Goal: Communication & Community: Answer question/provide support

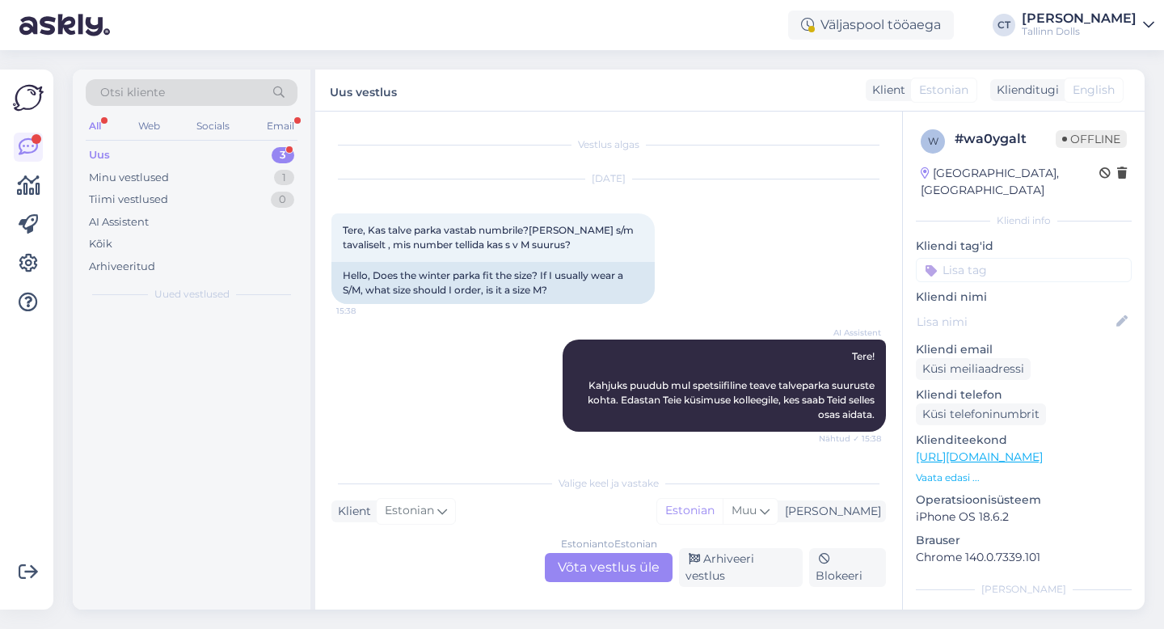
scroll to position [267, 0]
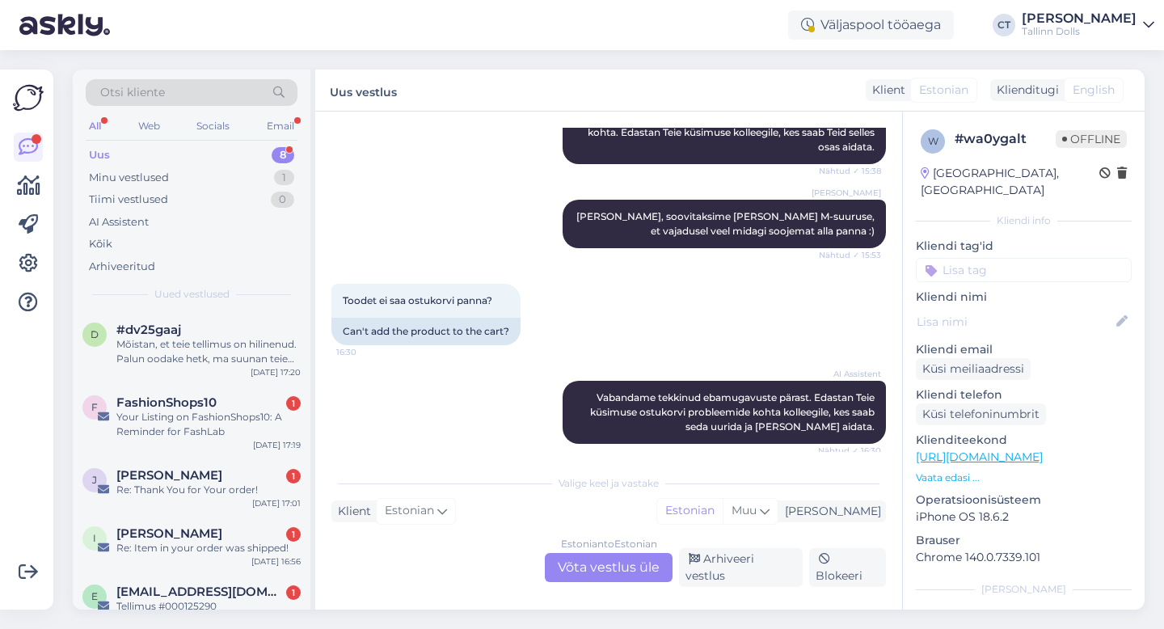
click at [102, 149] on div "Uus" at bounding box center [99, 155] width 21 height 16
click at [218, 407] on div "FashionShops10 1" at bounding box center [208, 402] width 184 height 15
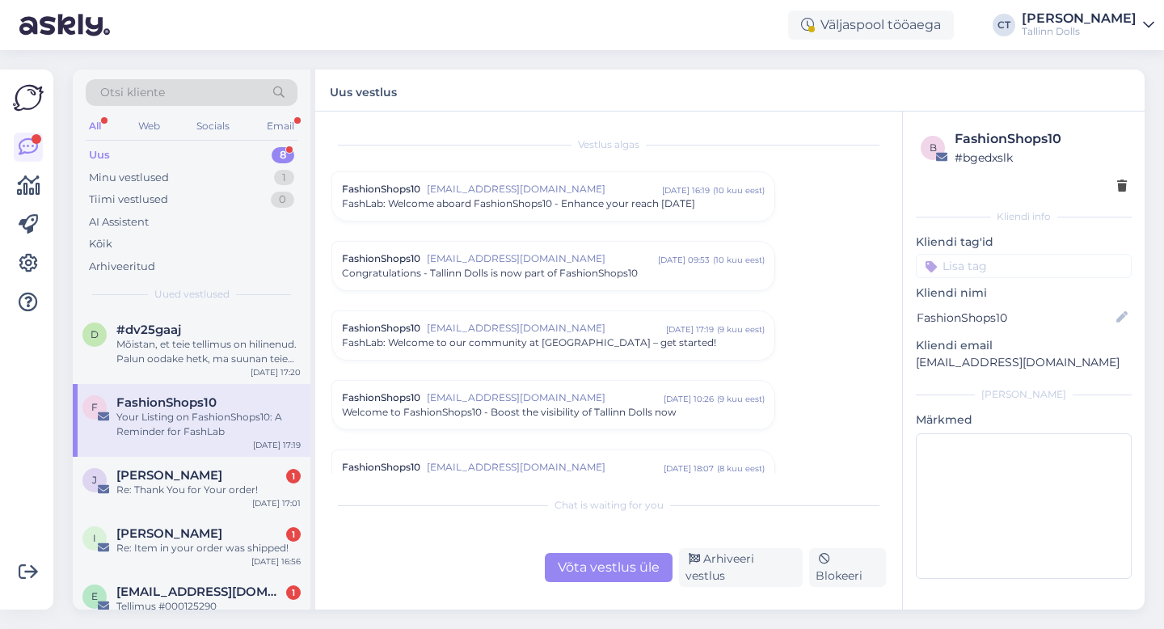
scroll to position [638, 0]
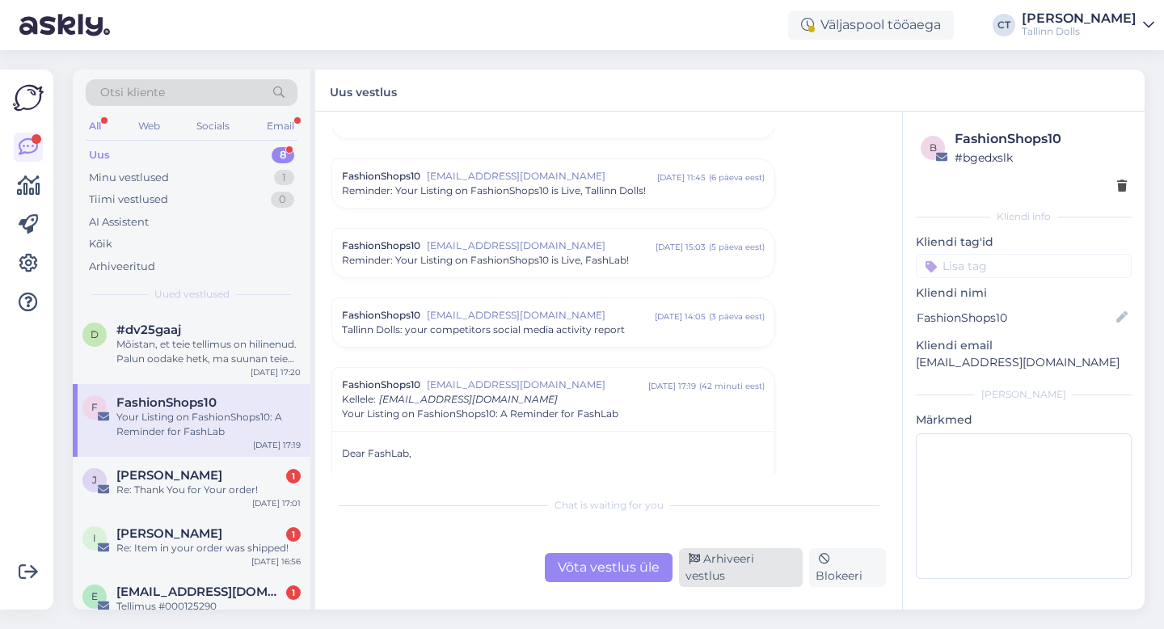
click at [706, 566] on div "Arhiveeri vestlus" at bounding box center [741, 567] width 124 height 39
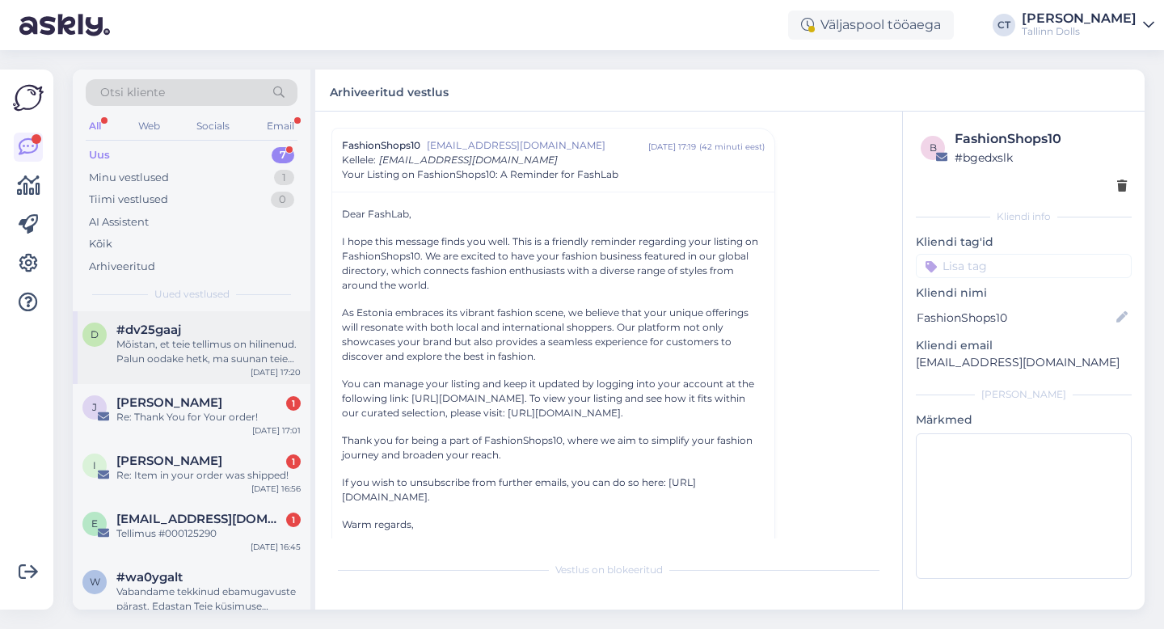
click at [227, 355] on div "Mõistan, et teie tellimus on hilinenud. Palun oodake hetk, ma suunan teie pärin…" at bounding box center [208, 351] width 184 height 29
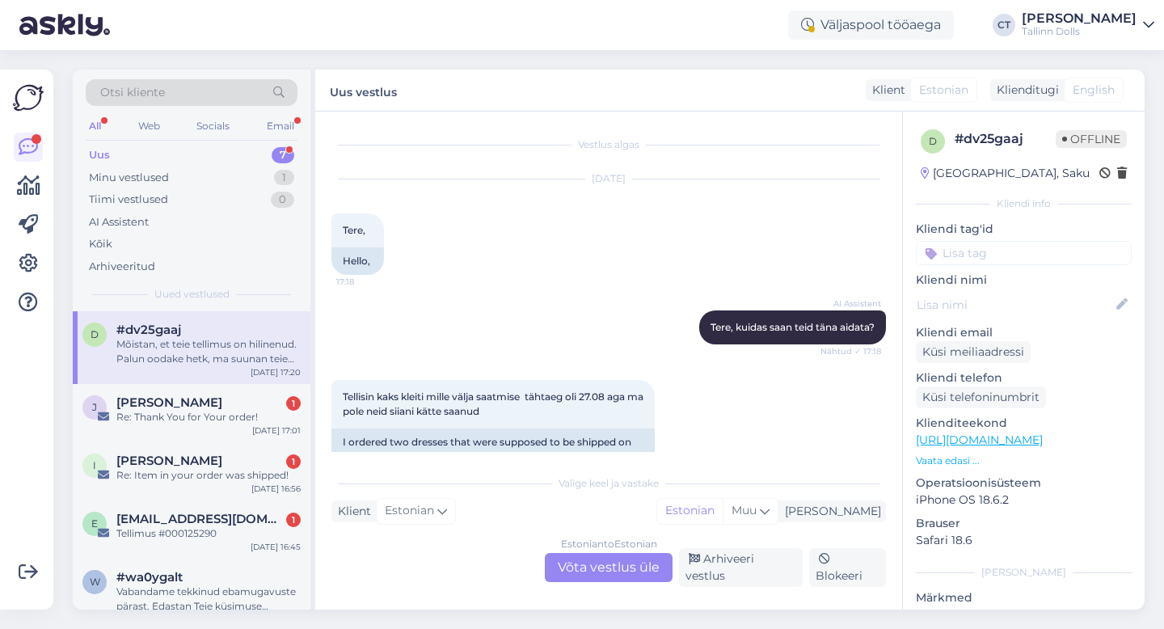
scroll to position [125, 0]
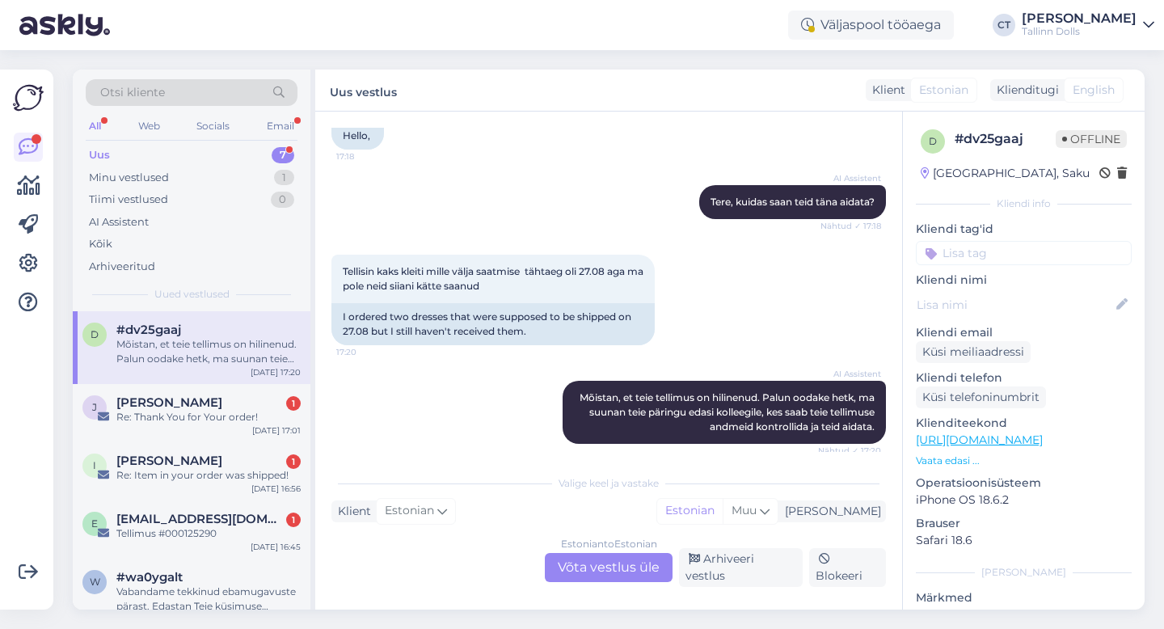
click at [593, 573] on div "Estonian to Estonian Võta vestlus üle" at bounding box center [609, 567] width 128 height 29
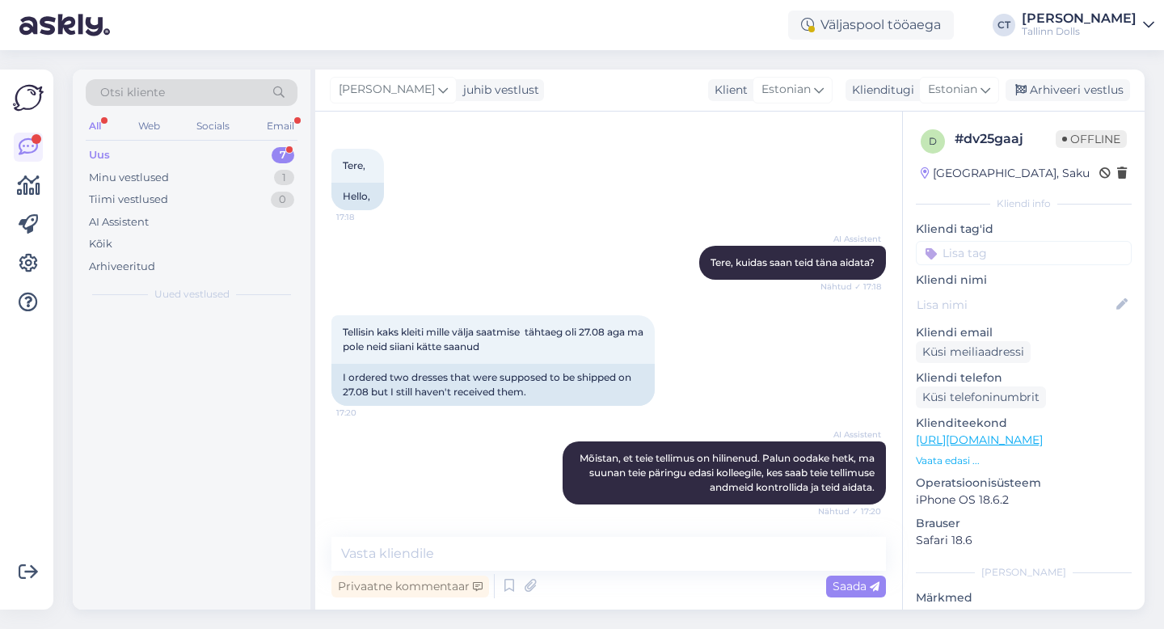
scroll to position [65, 0]
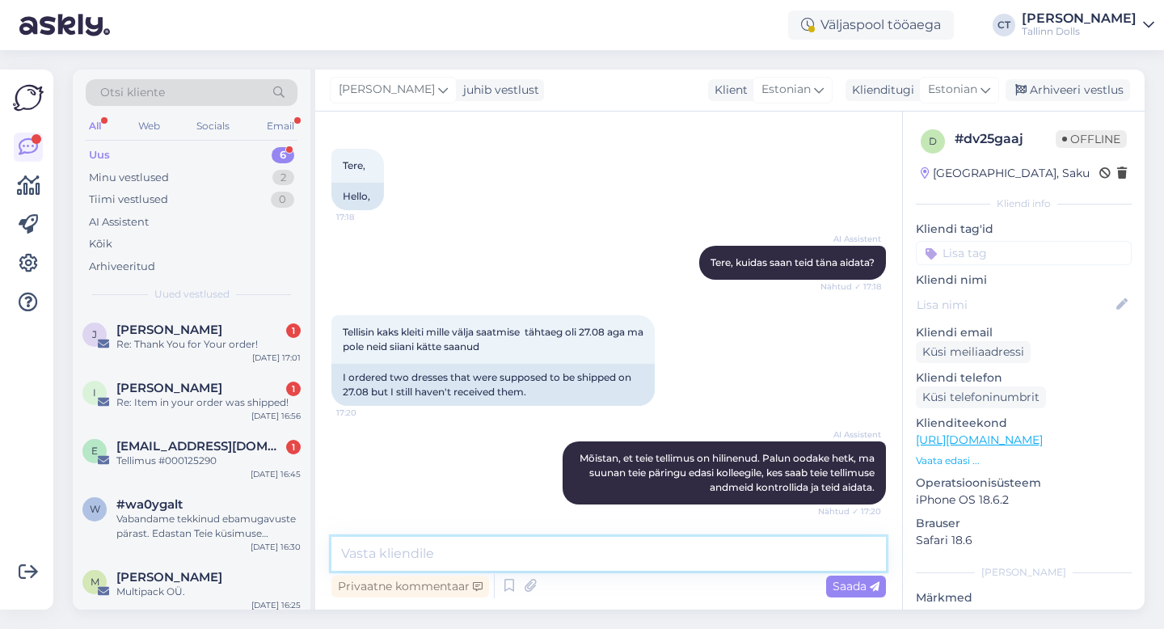
click at [589, 563] on textarea at bounding box center [608, 554] width 554 height 34
click at [485, 552] on textarea at bounding box center [608, 554] width 554 height 34
paste textarea "Tere, Täname Teid tellimuse eest! 🙂 [PERSON_NAME] jõudis meieni väikse viivtuse…"
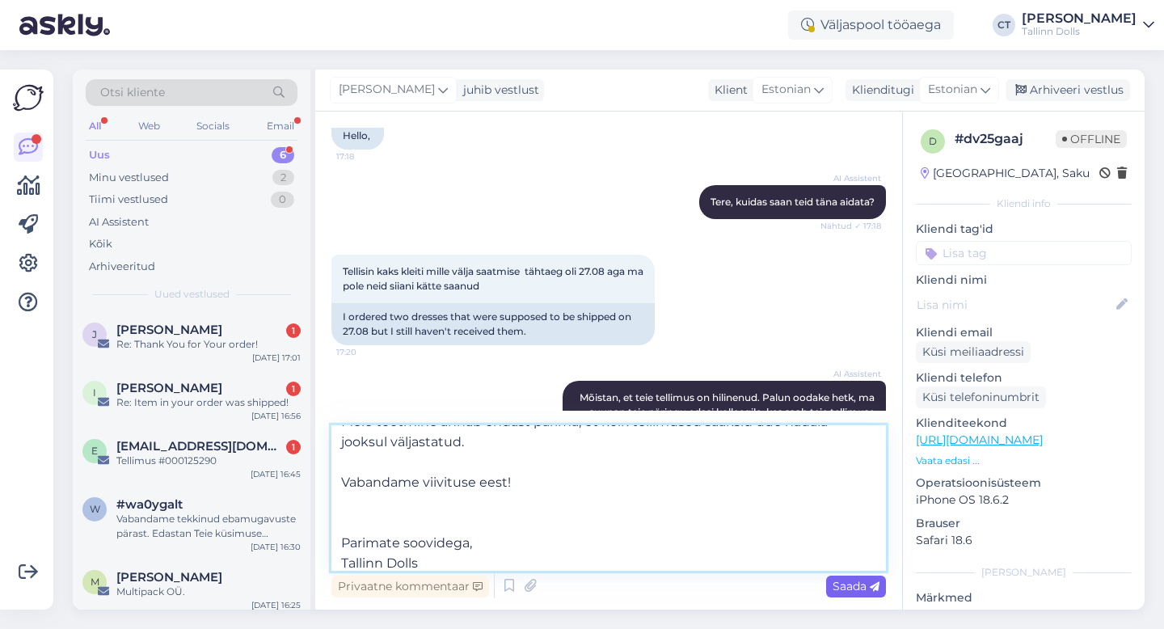
type textarea "Tere, Täname Teid tellimuse eest! 🙂 [PERSON_NAME] jõudis meieni väikse viivtuse…"
click at [853, 588] on span "Saada" at bounding box center [855, 586] width 47 height 15
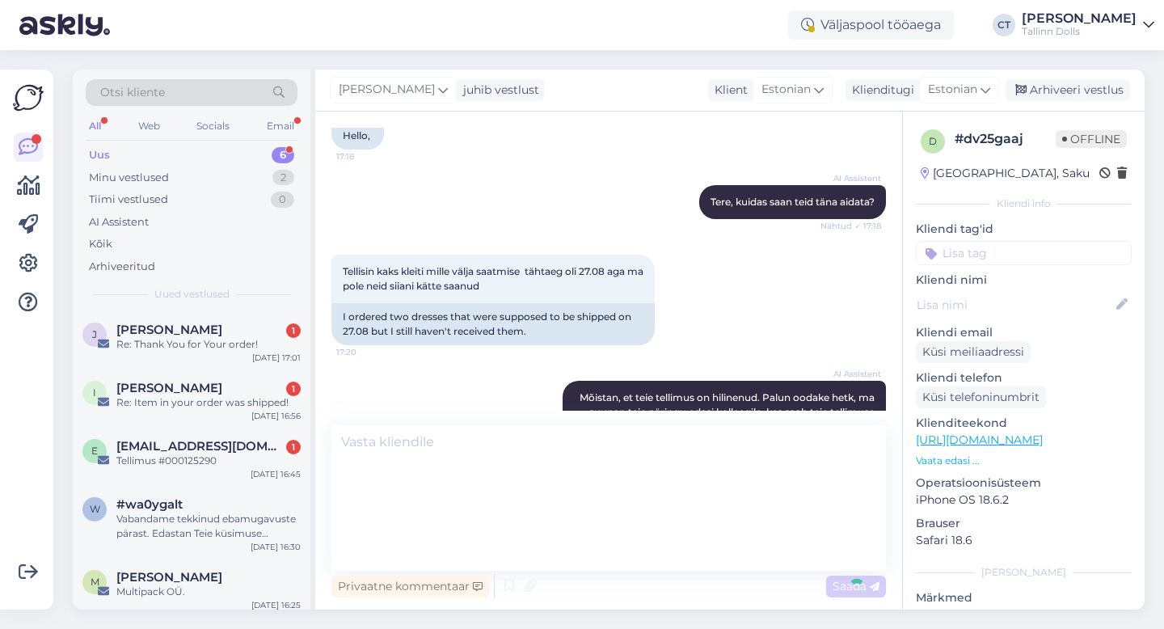
scroll to position [0, 0]
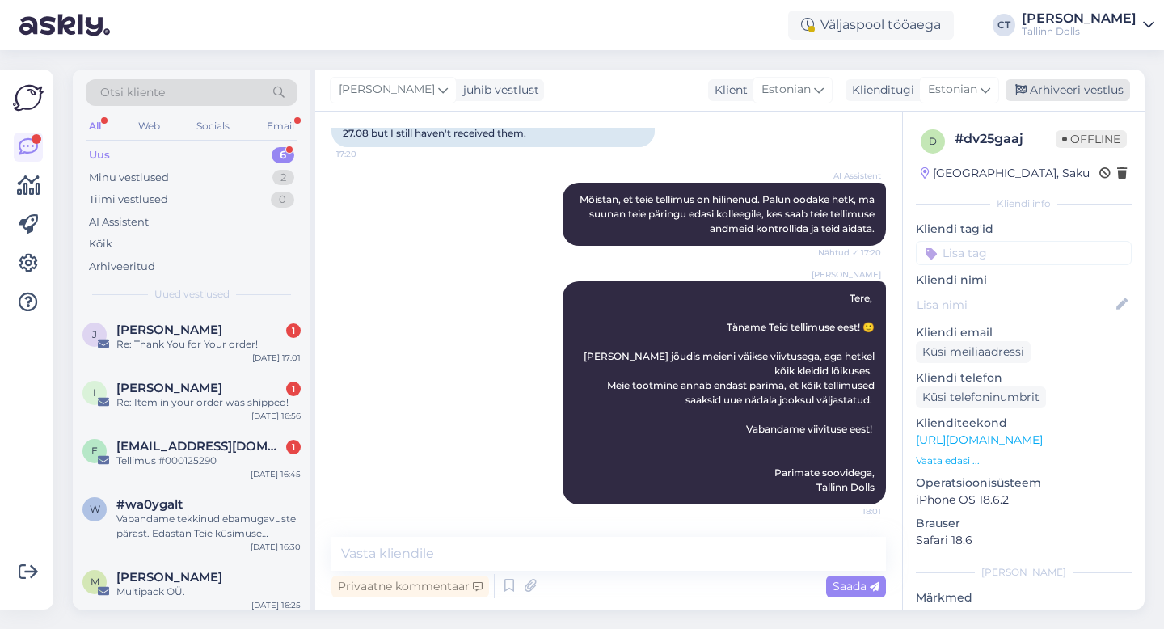
click at [1081, 91] on div "Arhiveeri vestlus" at bounding box center [1067, 90] width 124 height 22
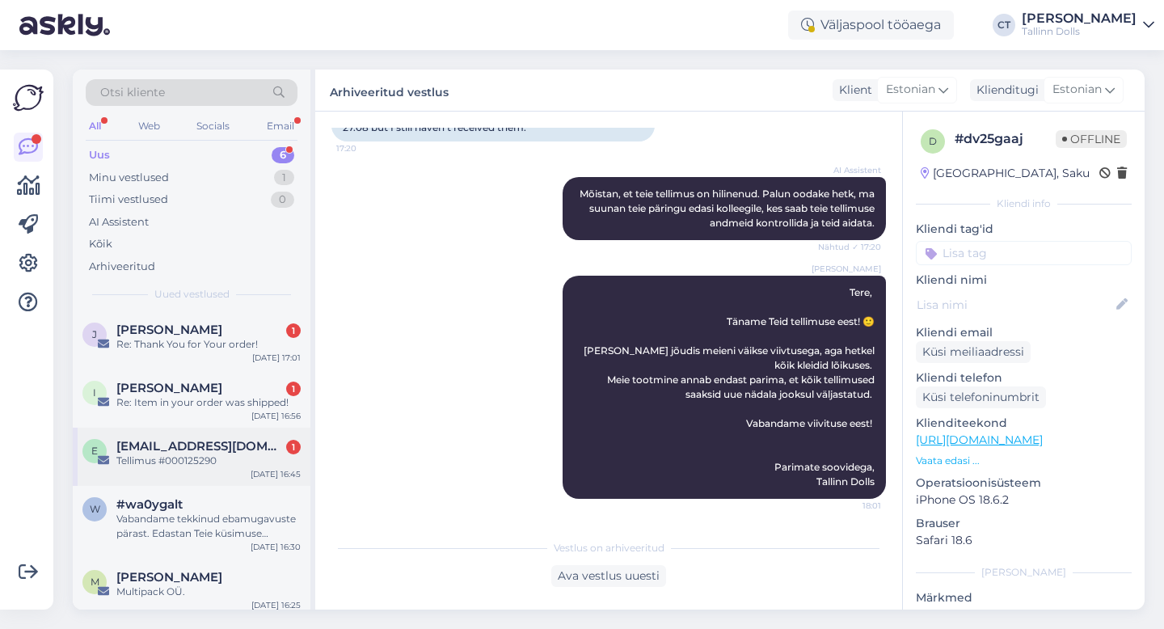
scroll to position [65, 0]
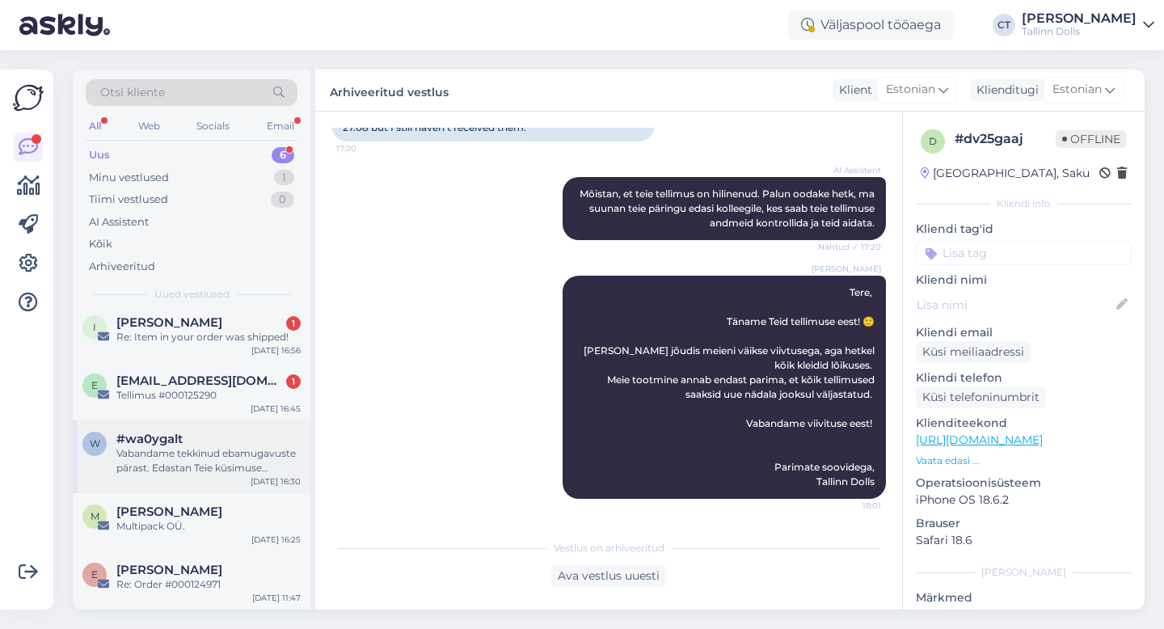
click at [175, 462] on div "Vabandame tekkinud ebamugavuste pärast. Edastan Teie küsimuse ostukorvi problee…" at bounding box center [208, 460] width 184 height 29
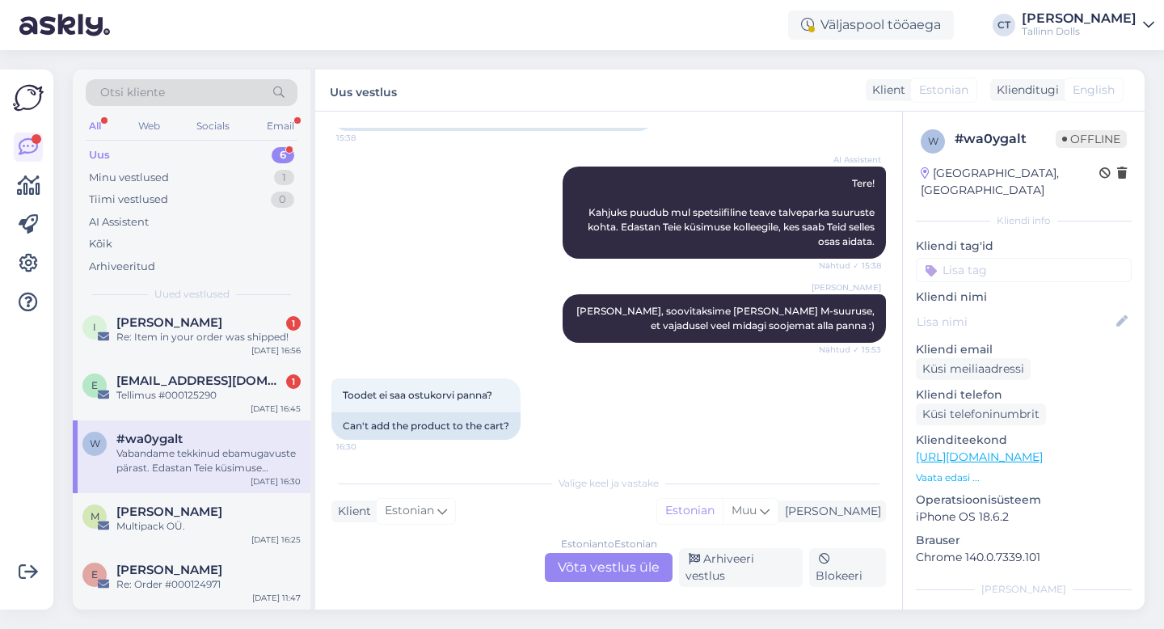
scroll to position [174, 0]
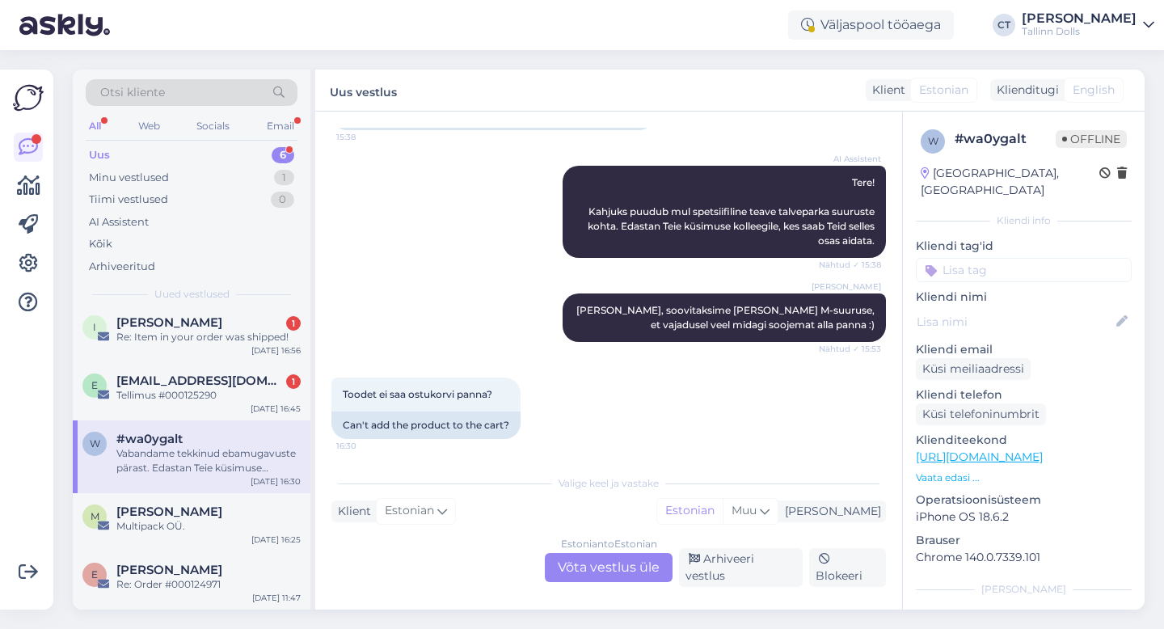
click at [587, 574] on div "Estonian to Estonian Võta vestlus üle" at bounding box center [609, 567] width 128 height 29
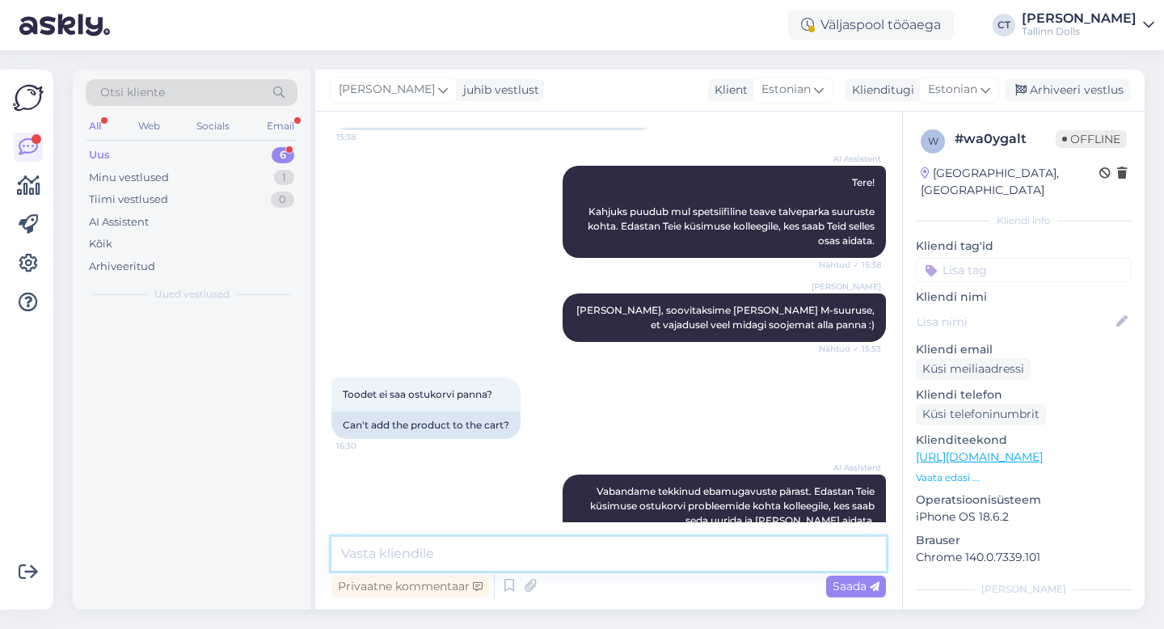
click at [591, 542] on textarea at bounding box center [608, 554] width 554 height 34
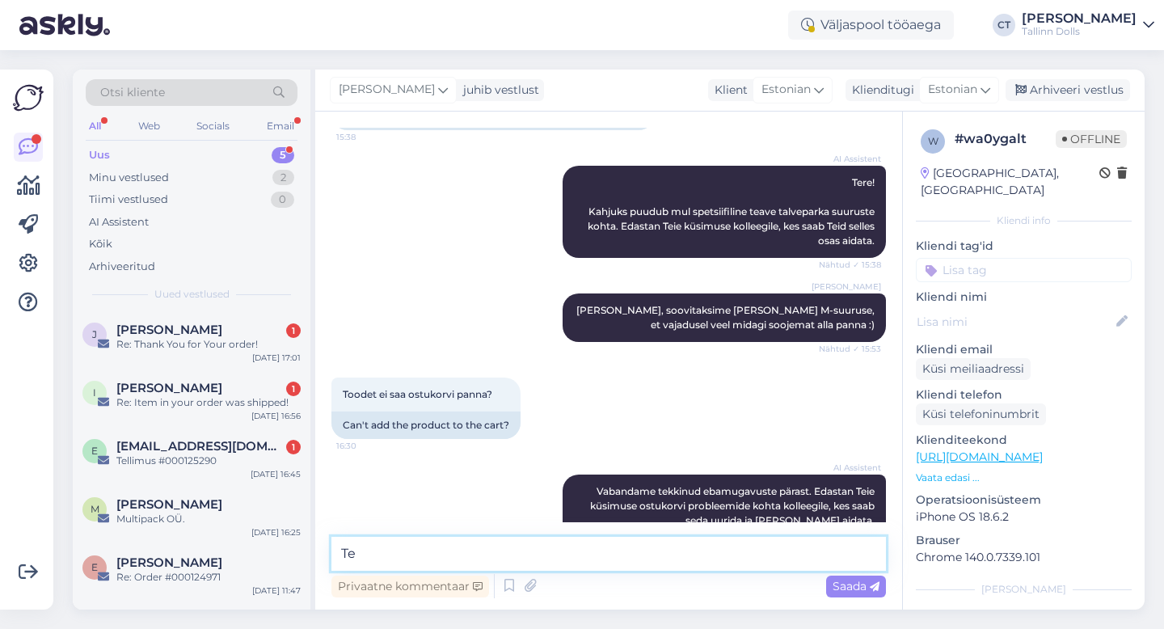
type textarea "T"
type textarea "Kas saate pildi saata? Hetkel [PERSON_NAME] kenasti toimib."
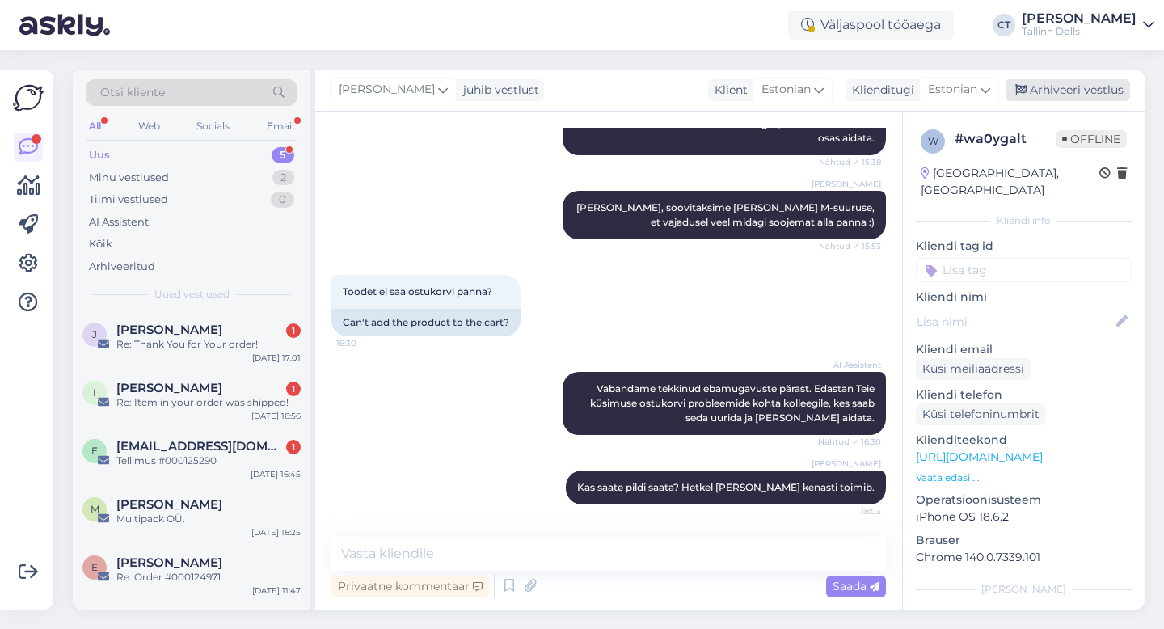
click at [1056, 93] on div "Arhiveeri vestlus" at bounding box center [1067, 90] width 124 height 22
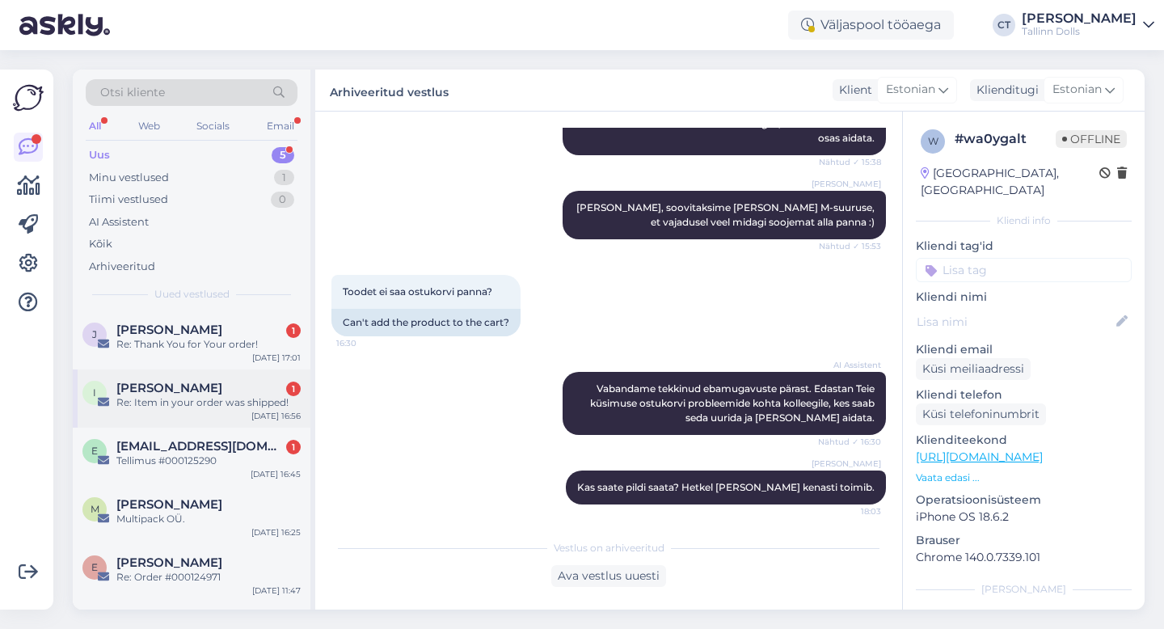
click at [186, 369] on div "I [PERSON_NAME] 1 Re: Item in your order was shipped! [DATE] 16:56" at bounding box center [192, 398] width 238 height 58
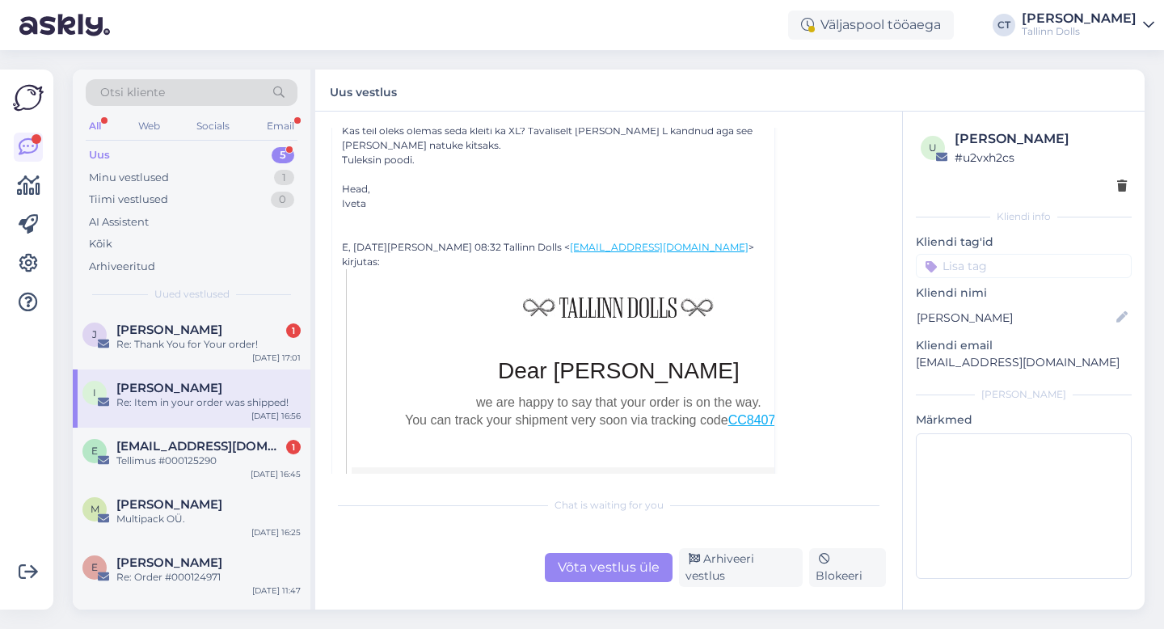
scroll to position [620, 0]
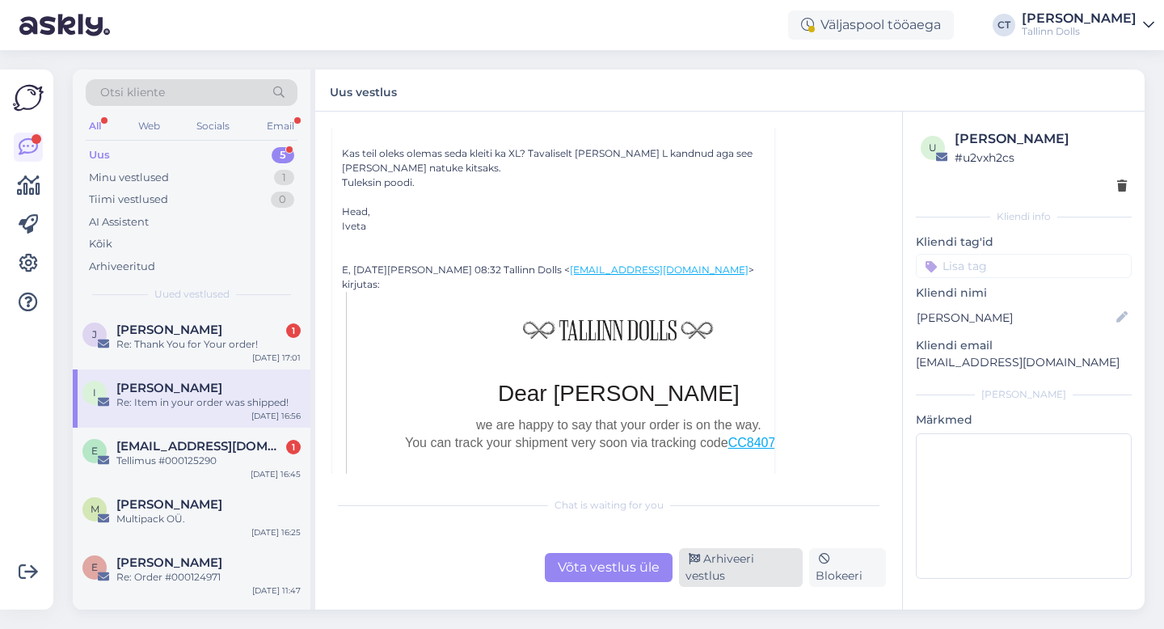
click at [744, 567] on div "Arhiveeri vestlus" at bounding box center [741, 567] width 124 height 39
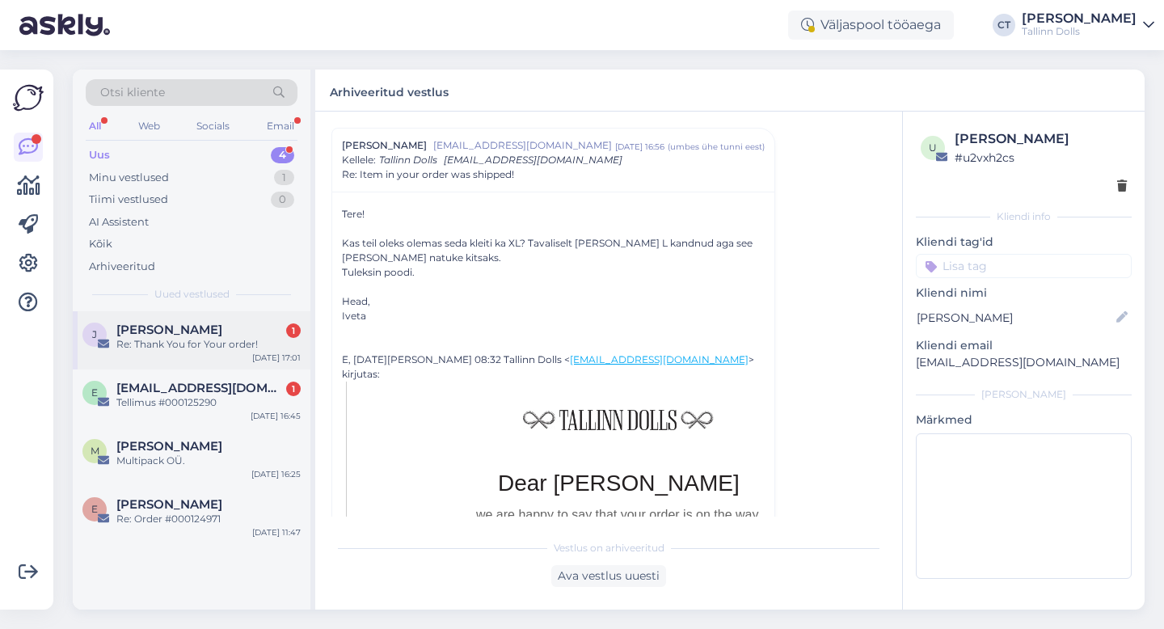
click at [219, 352] on div "J [PERSON_NAME] 1 Re: Thank You for Your order! [DATE] 17:01" at bounding box center [192, 340] width 238 height 58
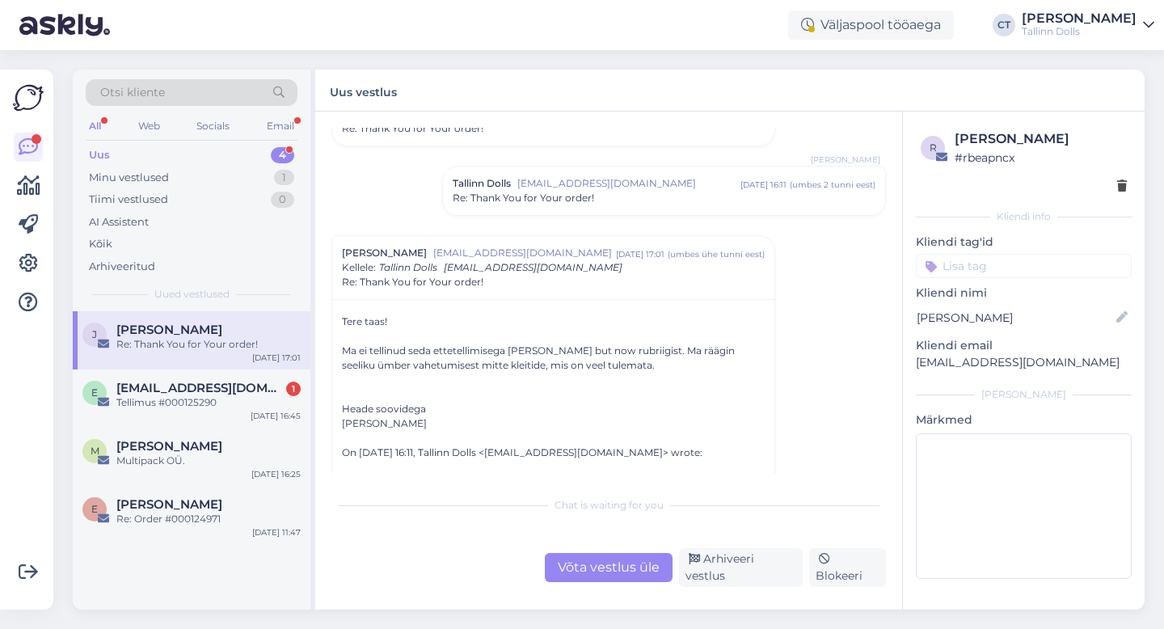
scroll to position [1749, 0]
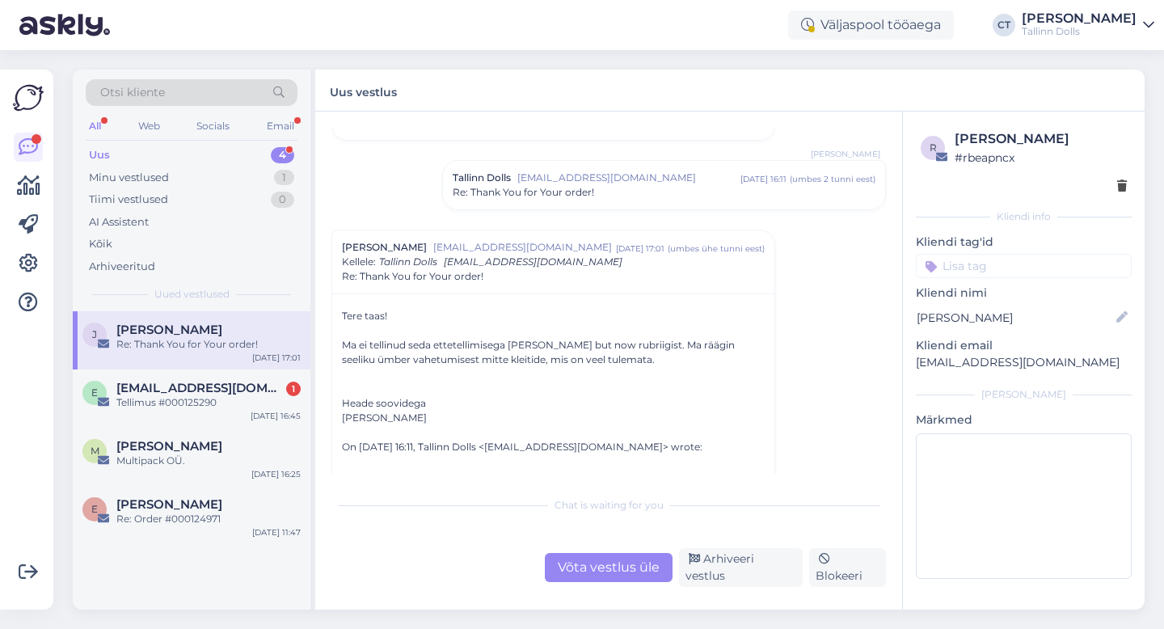
click at [586, 564] on div "Võta vestlus üle" at bounding box center [609, 567] width 128 height 29
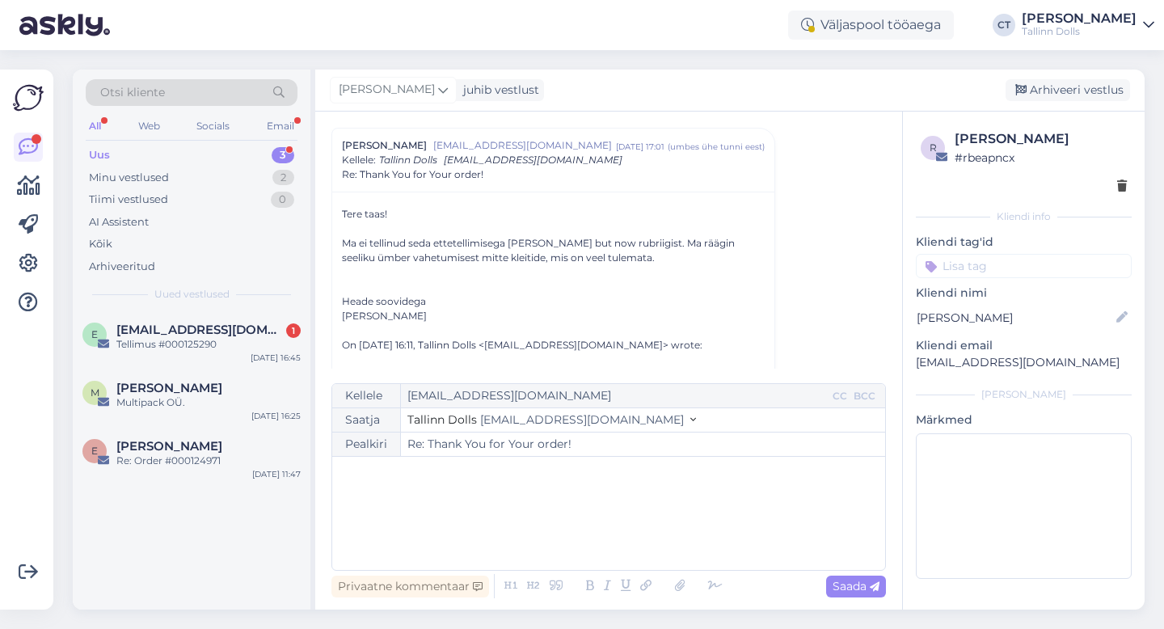
click at [597, 522] on div "﻿" at bounding box center [608, 513] width 537 height 97
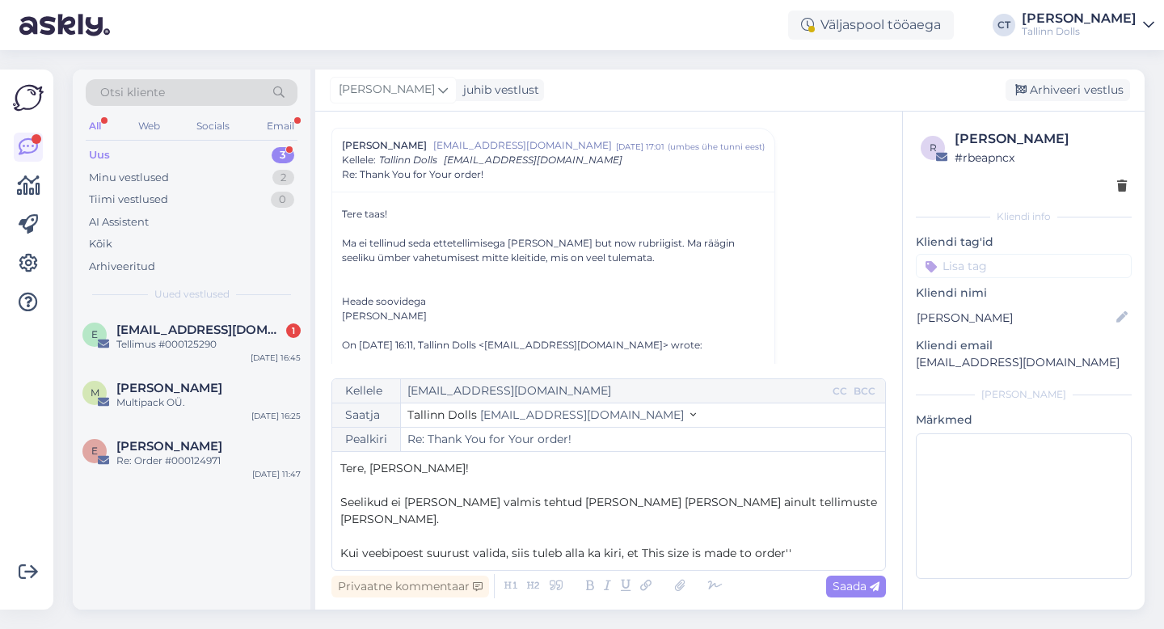
click at [639, 546] on span "Kui veebipoest suurust valida, siis tuleb alla ka kiri, et This size is made to…" at bounding box center [565, 553] width 451 height 15
click at [813, 530] on p "﻿" at bounding box center [608, 536] width 537 height 17
click at [809, 552] on div "Tere, [PERSON_NAME]! ﻿ Seelikud ei [PERSON_NAME] valmis tehtud [PERSON_NAME] [P…" at bounding box center [608, 511] width 537 height 102
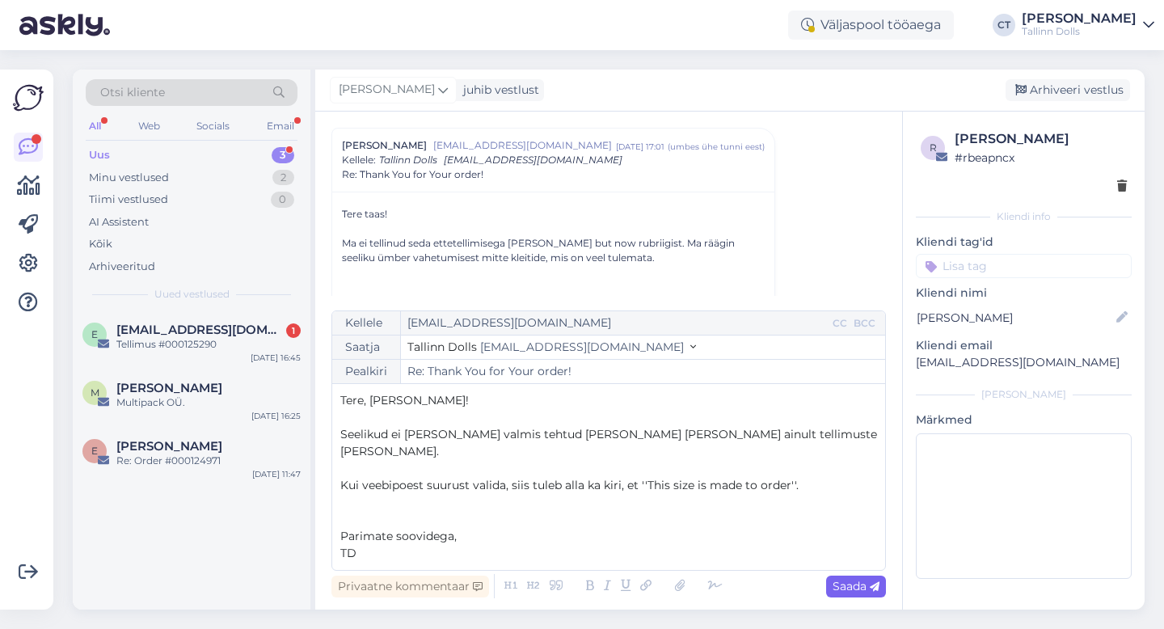
click at [868, 587] on span "Saada" at bounding box center [855, 586] width 47 height 15
type input "Re: Re: Thank You for Your order!"
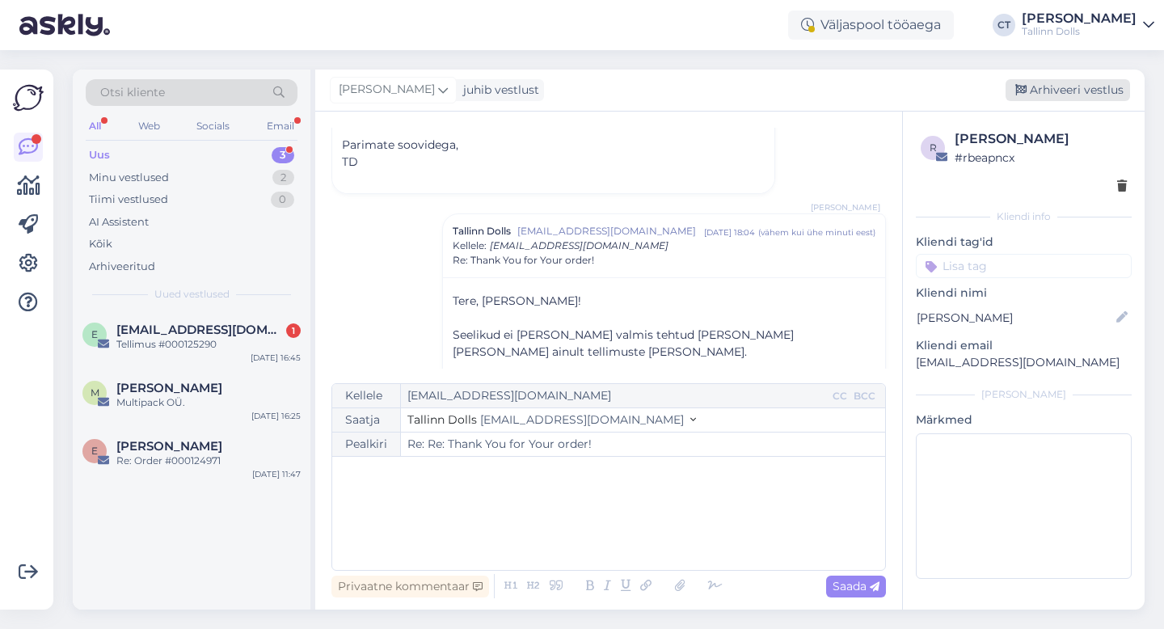
click at [1073, 82] on div "Arhiveeri vestlus" at bounding box center [1067, 90] width 124 height 22
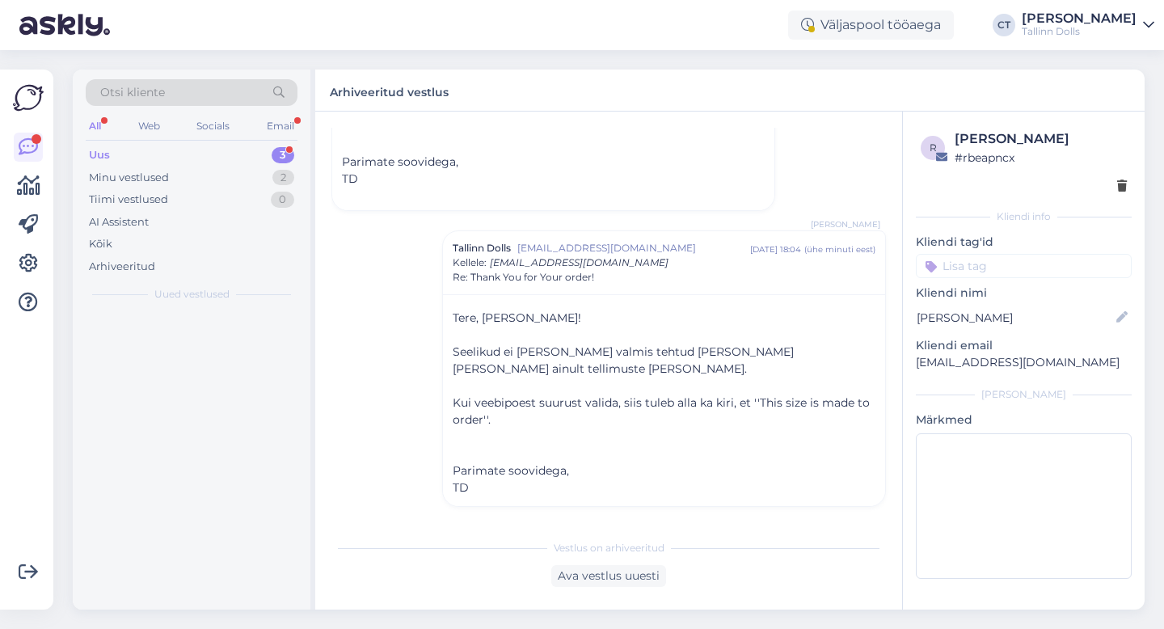
scroll to position [2295, 0]
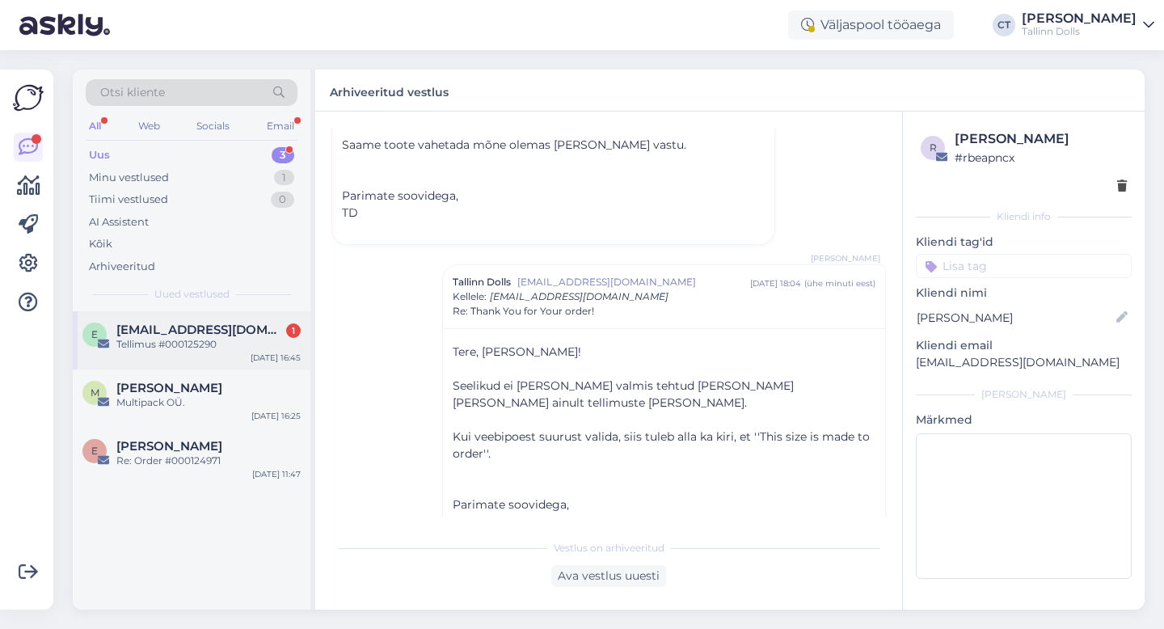
click at [158, 339] on div "Tellimus #000125290" at bounding box center [208, 344] width 184 height 15
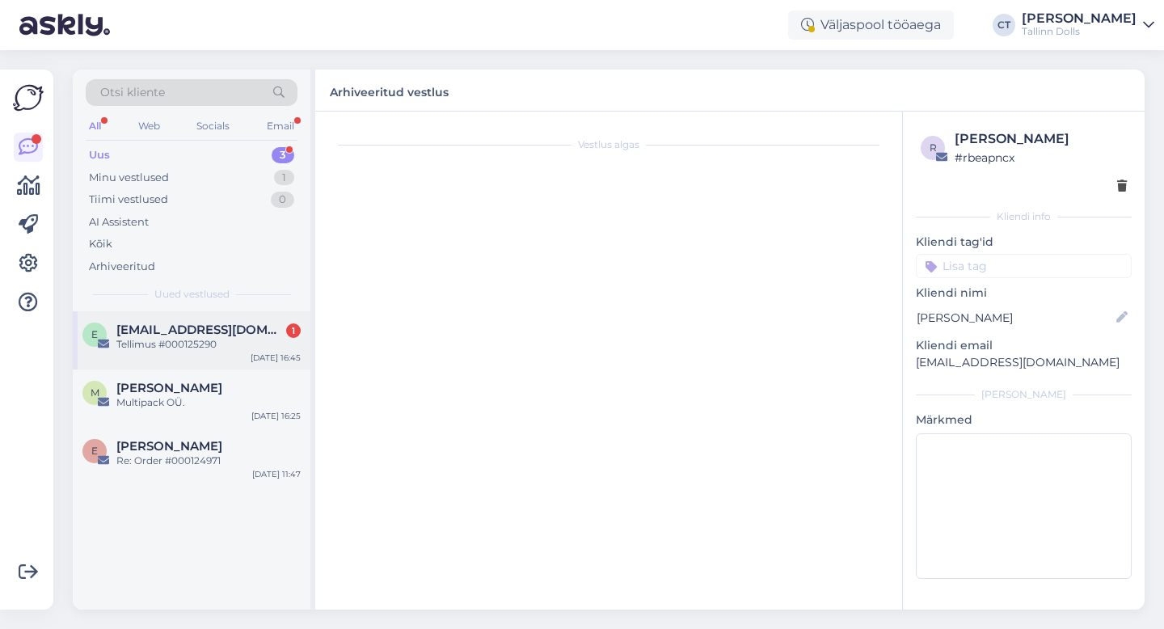
scroll to position [0, 0]
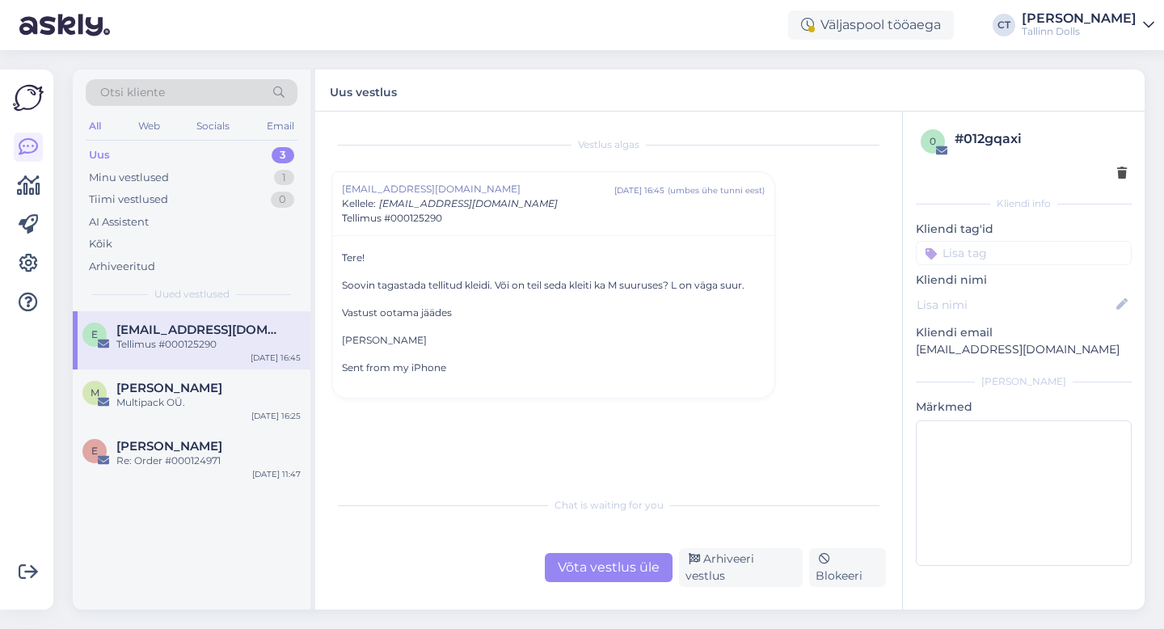
drag, startPoint x: 1035, startPoint y: 345, endPoint x: 889, endPoint y: 346, distance: 146.3
click at [889, 346] on div "Vestlus algas [EMAIL_ADDRESS][DOMAIN_NAME] [DATE] 16:45 ( umbes ühe tunni eest …" at bounding box center [729, 361] width 829 height 498
click at [907, 351] on div "0 # 012gqaxi Kliendi info Kliendi tag'id Kliendi nimi Kliendi email [EMAIL_ADDR…" at bounding box center [1024, 351] width 242 height 478
drag, startPoint x: 1039, startPoint y: 352, endPoint x: 912, endPoint y: 352, distance: 127.7
click at [912, 352] on div "0 # 012gqaxi Kliendi info Kliendi tag'id Kliendi nimi Kliendi email [EMAIL_ADDR…" at bounding box center [1024, 351] width 242 height 478
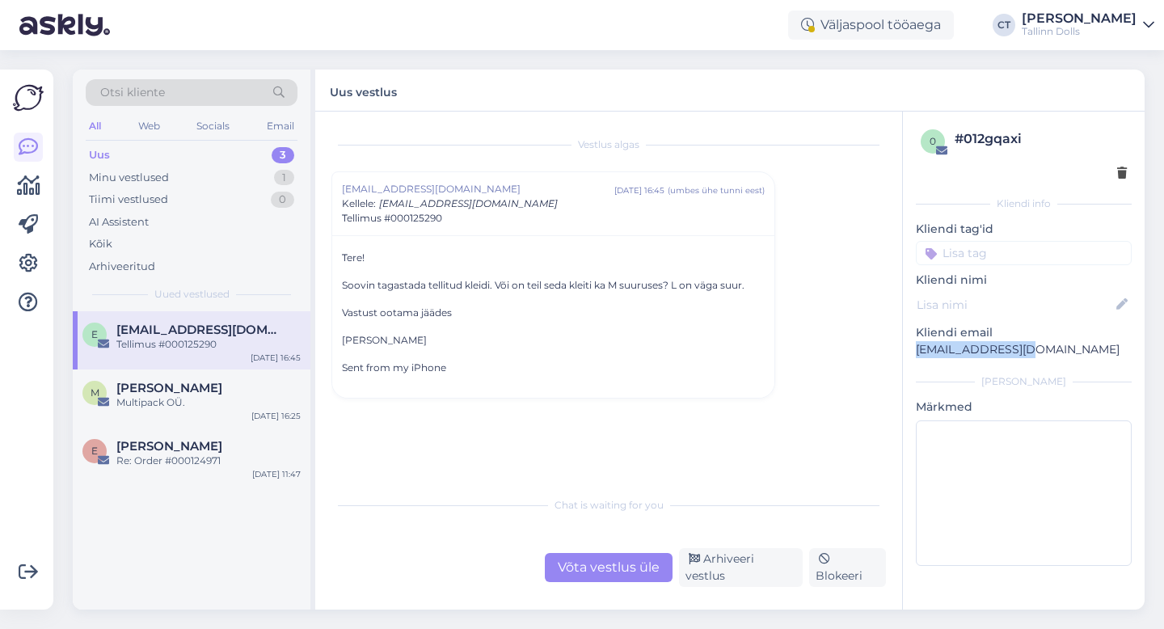
copy p "[EMAIL_ADDRESS][DOMAIN_NAME]"
click at [627, 588] on div "Vestlus algas [EMAIL_ADDRESS][DOMAIN_NAME] [DATE] 16:45 ( umbes ühe tunni eest …" at bounding box center [608, 361] width 587 height 498
click at [627, 571] on div "Võta vestlus üle" at bounding box center [609, 567] width 128 height 29
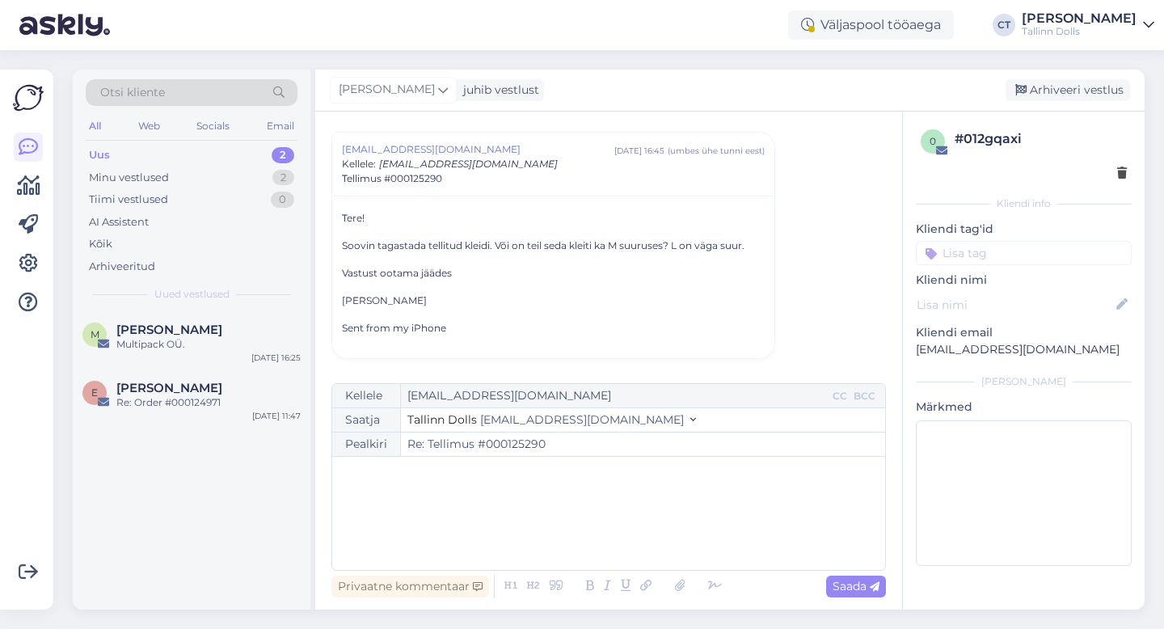
click at [621, 537] on div "﻿" at bounding box center [608, 513] width 537 height 97
click at [647, 510] on div "﻿" at bounding box center [608, 513] width 537 height 97
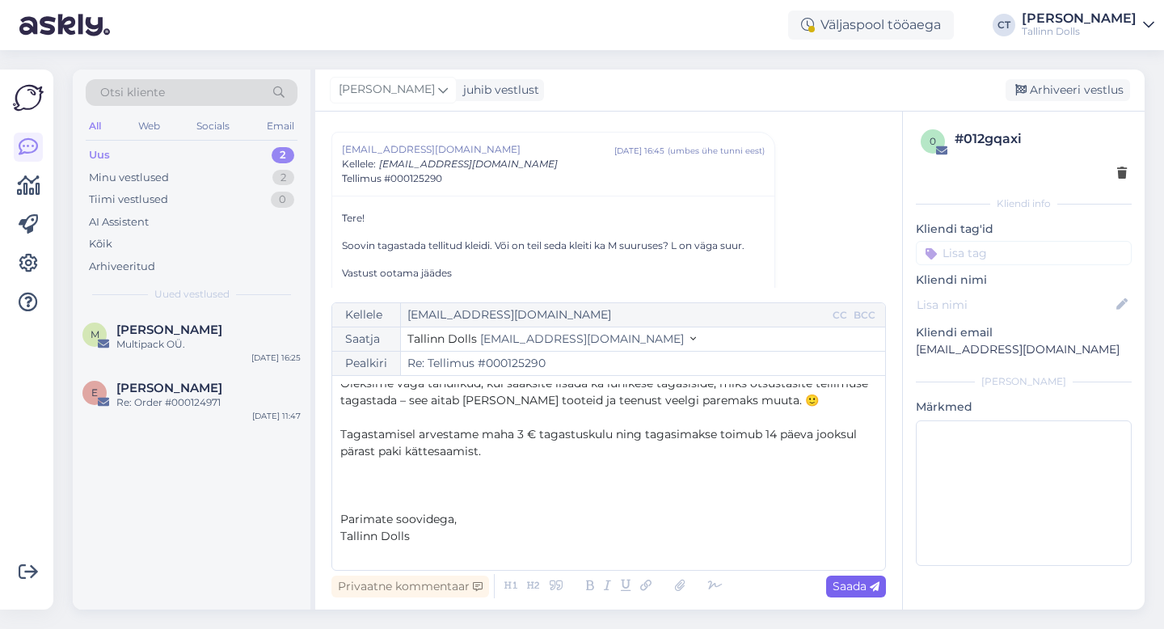
click at [849, 579] on span "Saada" at bounding box center [855, 586] width 47 height 15
type input "Re: Tellimus #000125290"
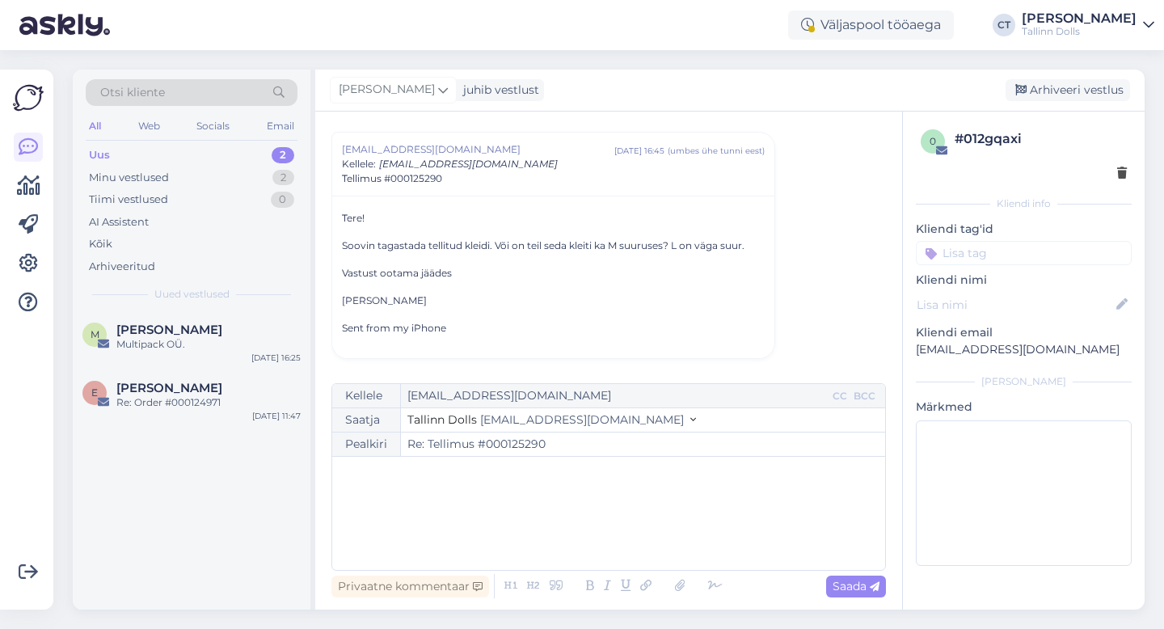
scroll to position [0, 0]
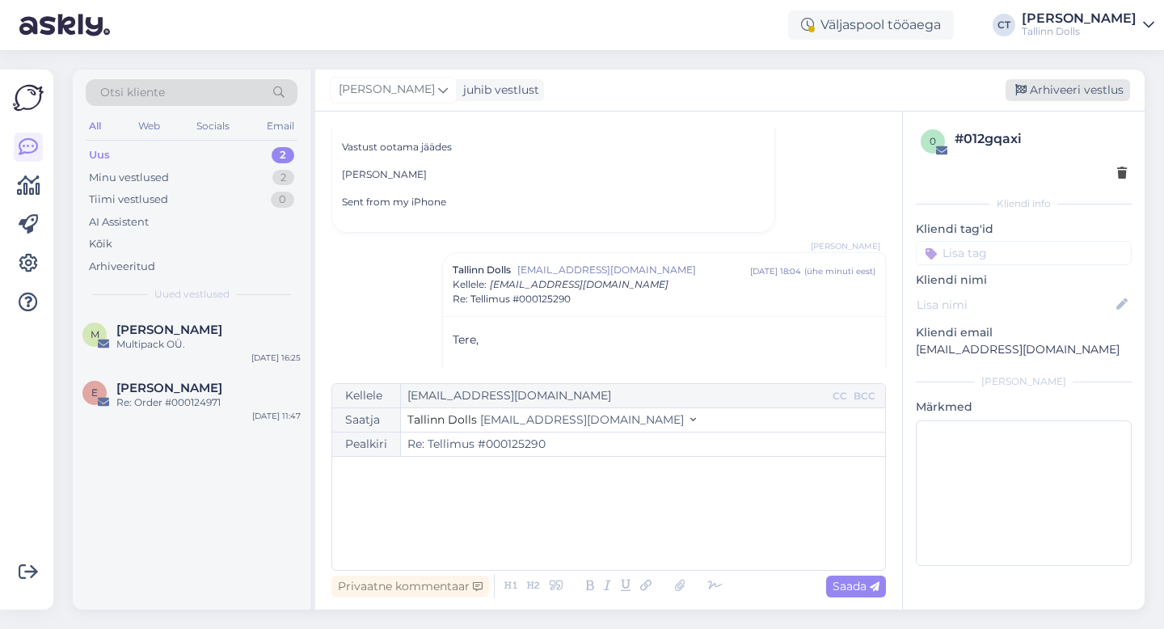
click at [1048, 91] on div "Arhiveeri vestlus" at bounding box center [1067, 90] width 124 height 22
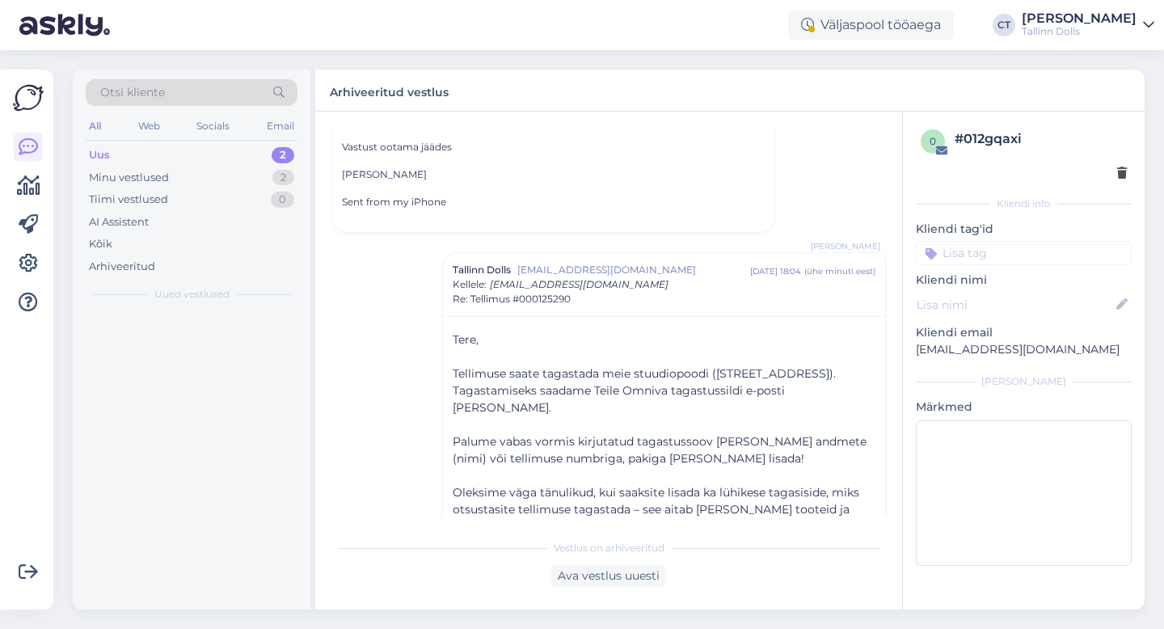
scroll to position [290, 0]
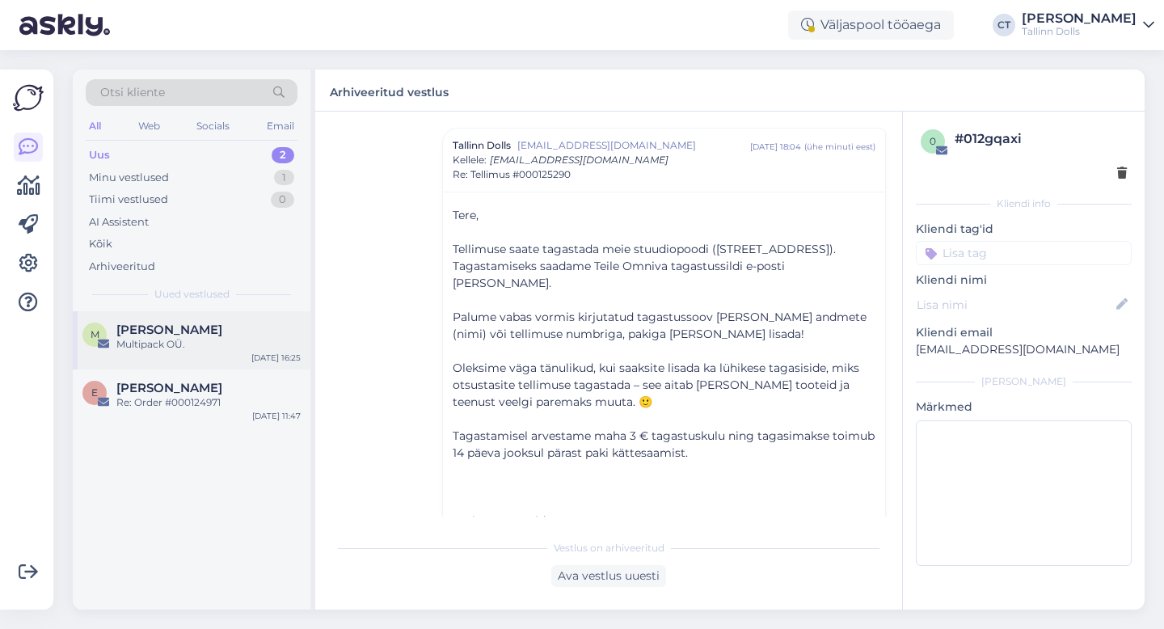
click at [201, 330] on span "[PERSON_NAME]" at bounding box center [169, 329] width 106 height 15
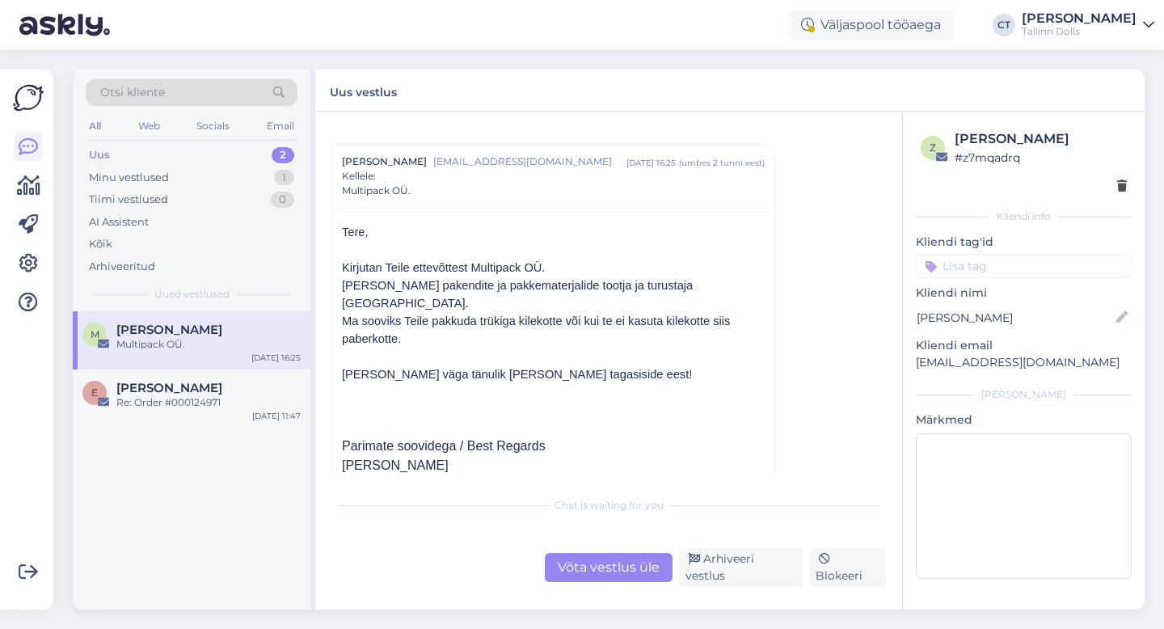
scroll to position [31, 0]
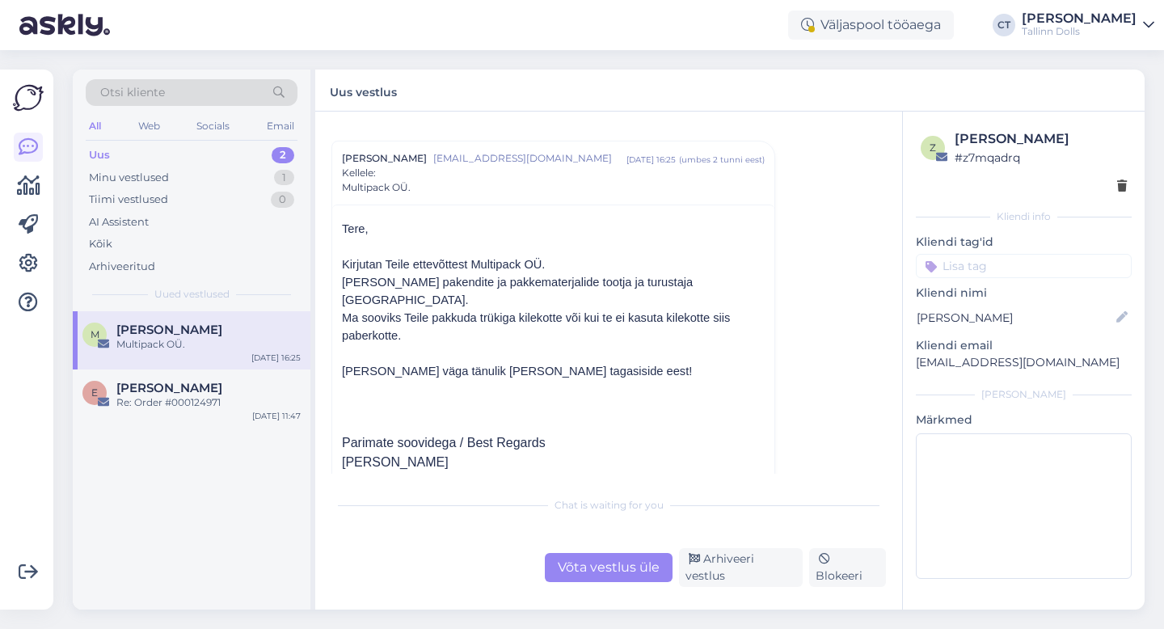
click at [590, 380] on p at bounding box center [553, 389] width 423 height 18
click at [706, 569] on div "Arhiveeri vestlus" at bounding box center [741, 567] width 124 height 39
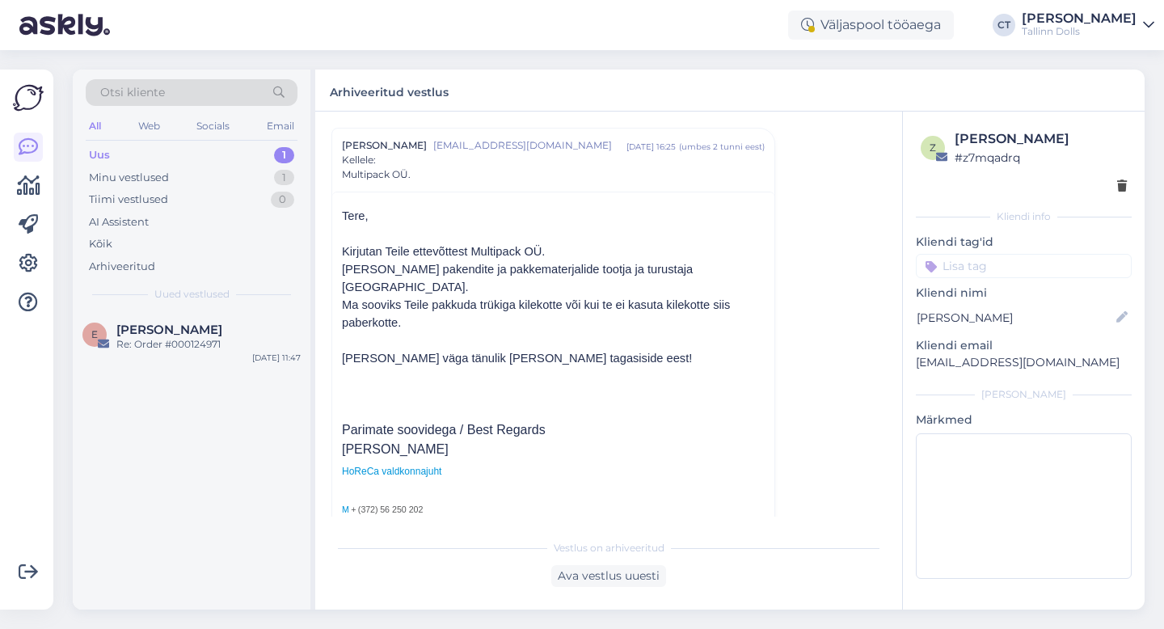
click at [830, 244] on div "Vestlus [PERSON_NAME] Semjonova [EMAIL_ADDRESS][DOMAIN_NAME] [DATE] 16:25 ( umb…" at bounding box center [615, 322] width 569 height 389
